Goal: Navigation & Orientation: Find specific page/section

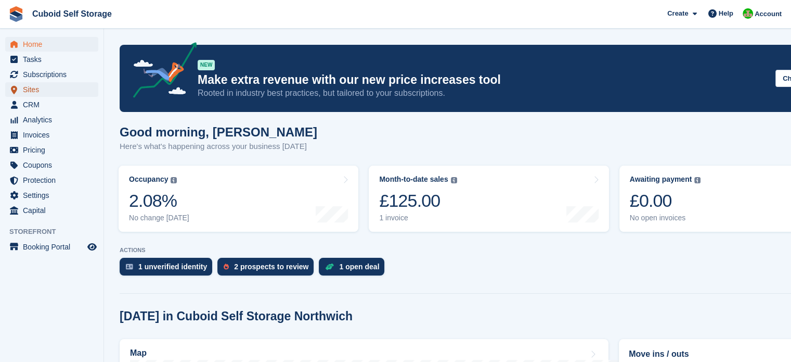
click at [40, 92] on span "Sites" at bounding box center [54, 89] width 62 height 15
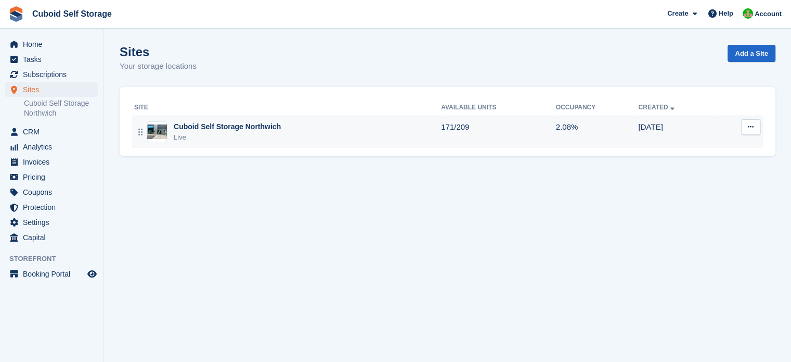
click at [241, 124] on div "Cuboid Self Storage Northwich" at bounding box center [227, 126] width 107 height 11
